Goal: Task Accomplishment & Management: Manage account settings

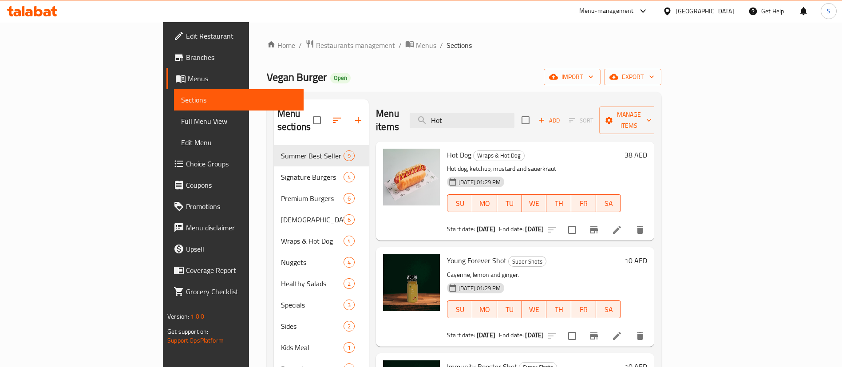
click at [697, 12] on div "[GEOGRAPHIC_DATA]" at bounding box center [705, 11] width 59 height 10
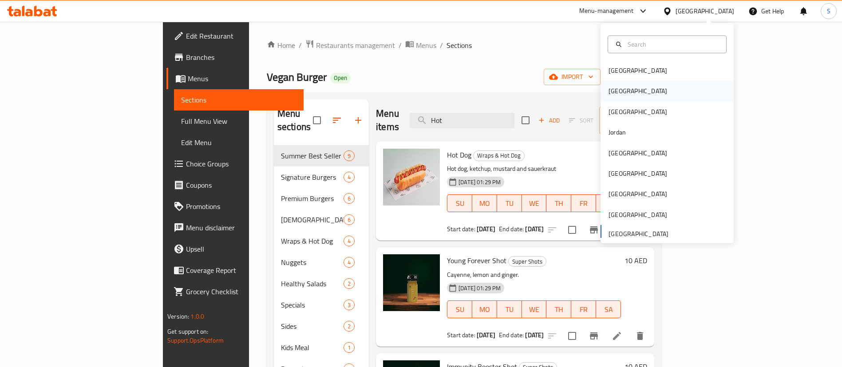
click at [637, 91] on div "[GEOGRAPHIC_DATA]" at bounding box center [667, 91] width 133 height 20
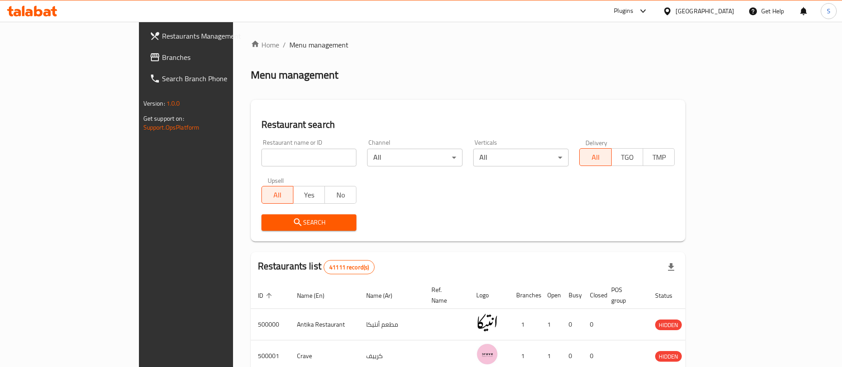
click at [277, 153] on input "search" at bounding box center [308, 158] width 95 height 18
paste input "680331"
type input "680331"
click button "Search" at bounding box center [308, 222] width 95 height 16
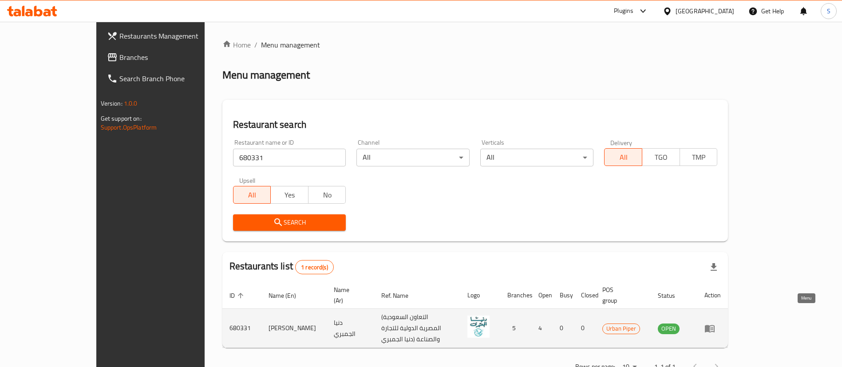
click at [715, 323] on icon "enhanced table" at bounding box center [709, 328] width 11 height 11
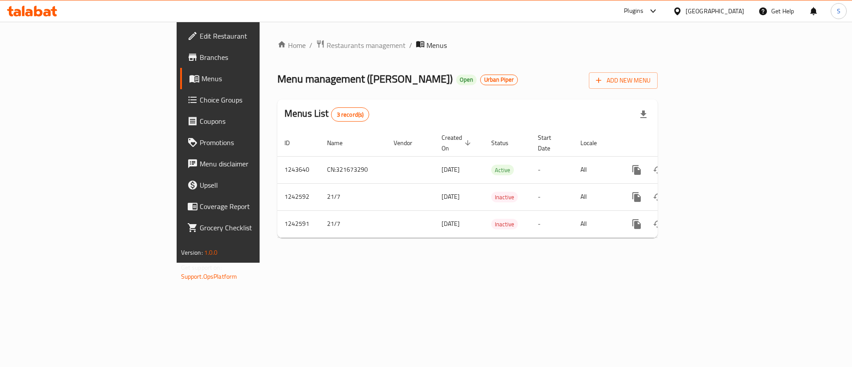
click at [200, 59] on span "Branches" at bounding box center [256, 57] width 112 height 11
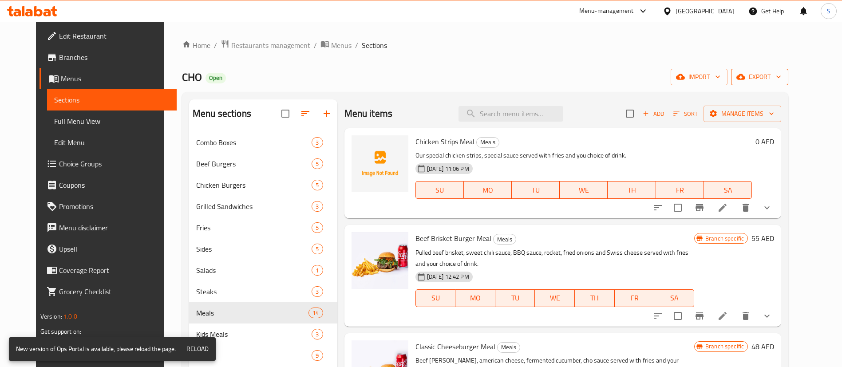
click at [781, 78] on span "export" at bounding box center [759, 76] width 43 height 11
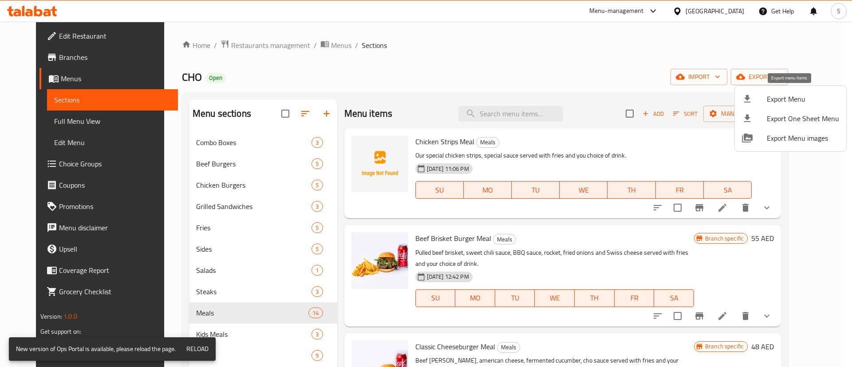
click at [787, 101] on span "Export Menu" at bounding box center [803, 99] width 72 height 11
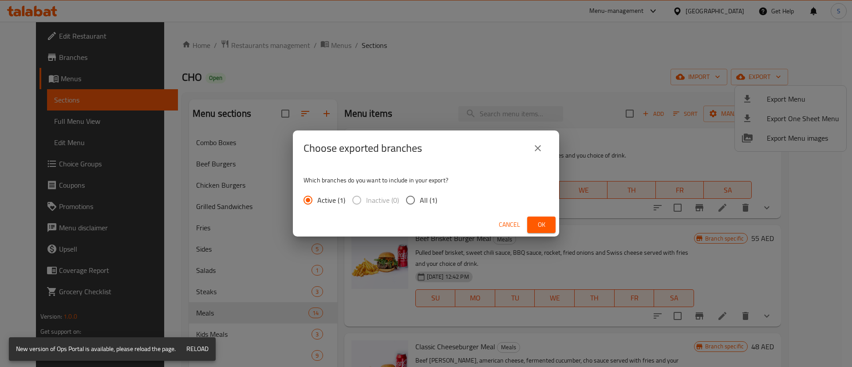
click at [536, 223] on span "Ok" at bounding box center [541, 224] width 14 height 11
